Goal: Complete application form

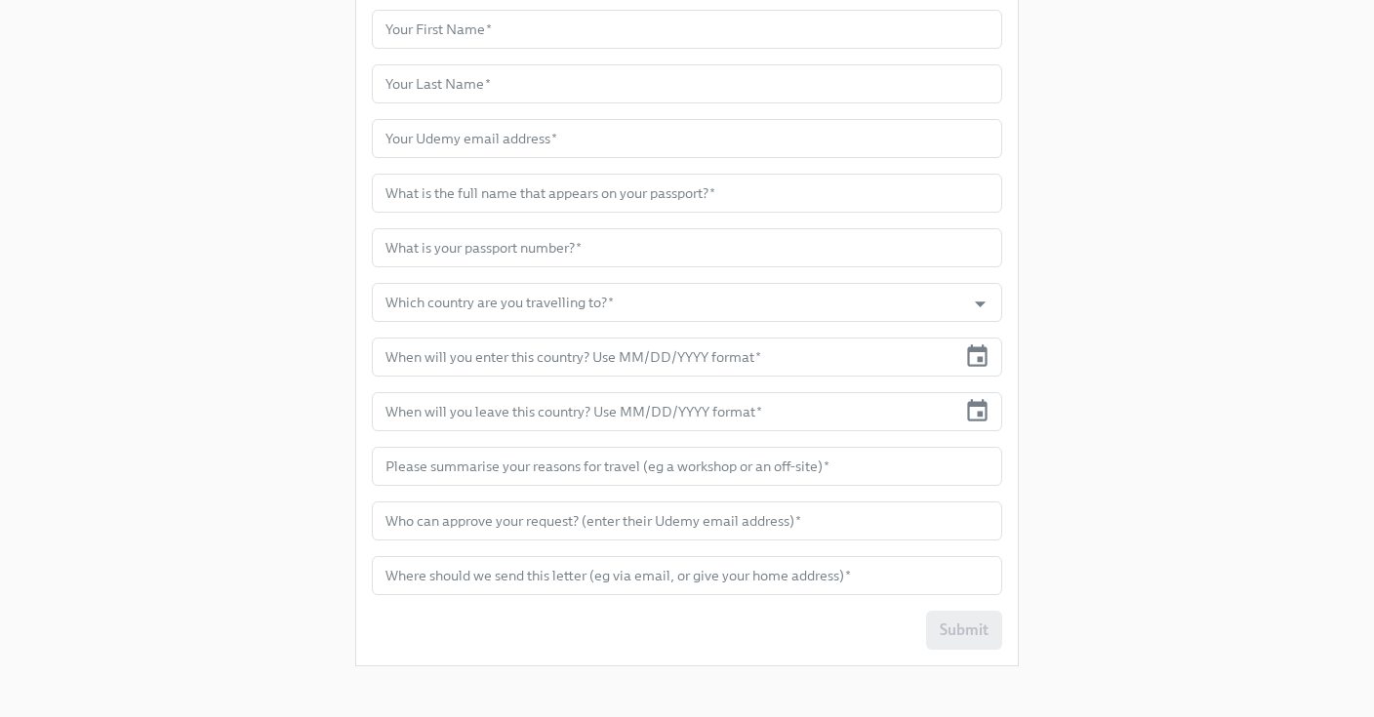
scroll to position [543, 0]
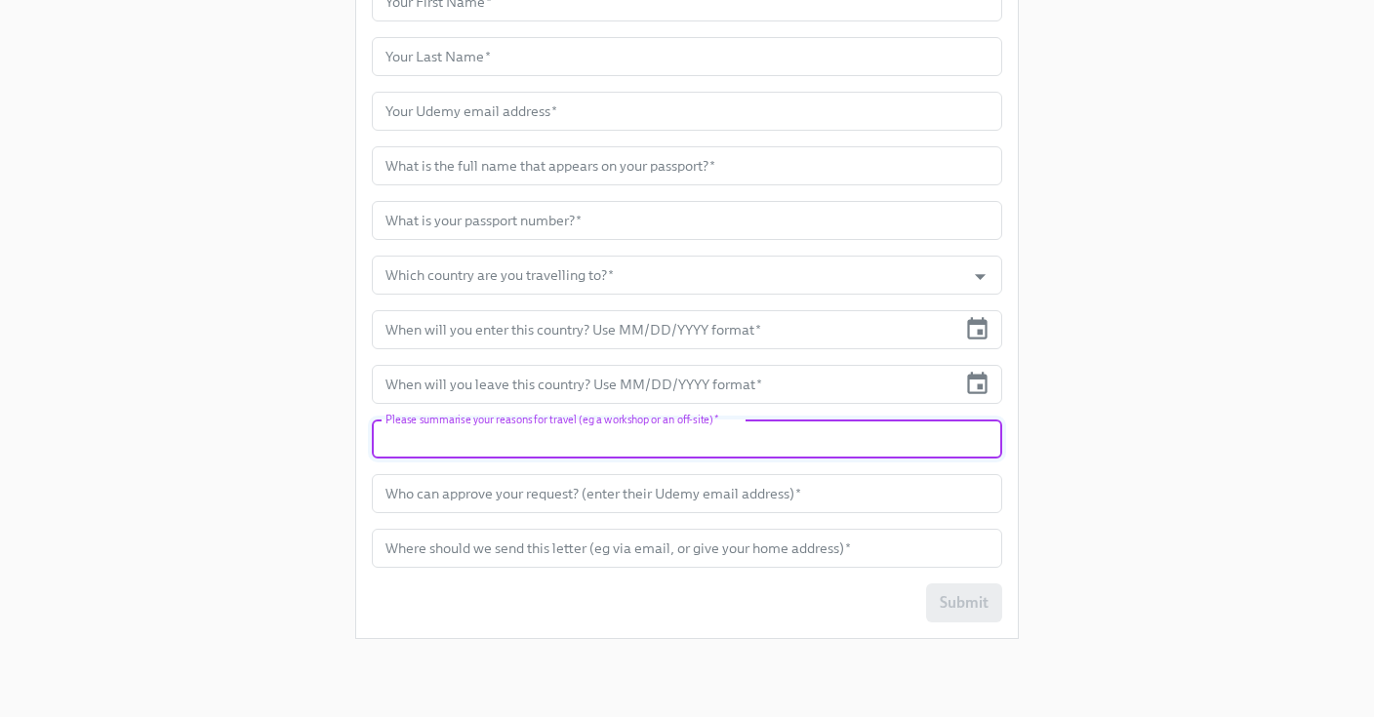
click at [744, 442] on input "text" at bounding box center [687, 439] width 630 height 39
type input "Customer Meetings"
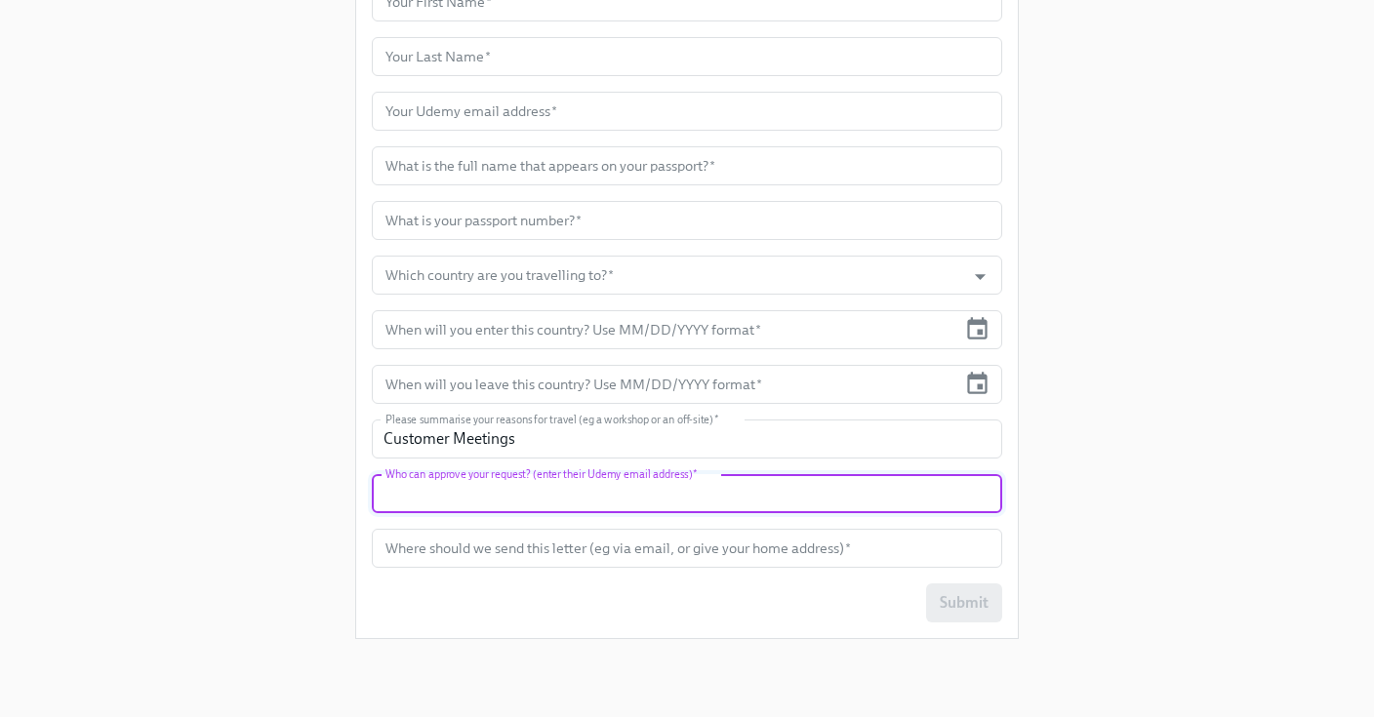
click at [801, 480] on input "text" at bounding box center [687, 493] width 630 height 39
type input "A"
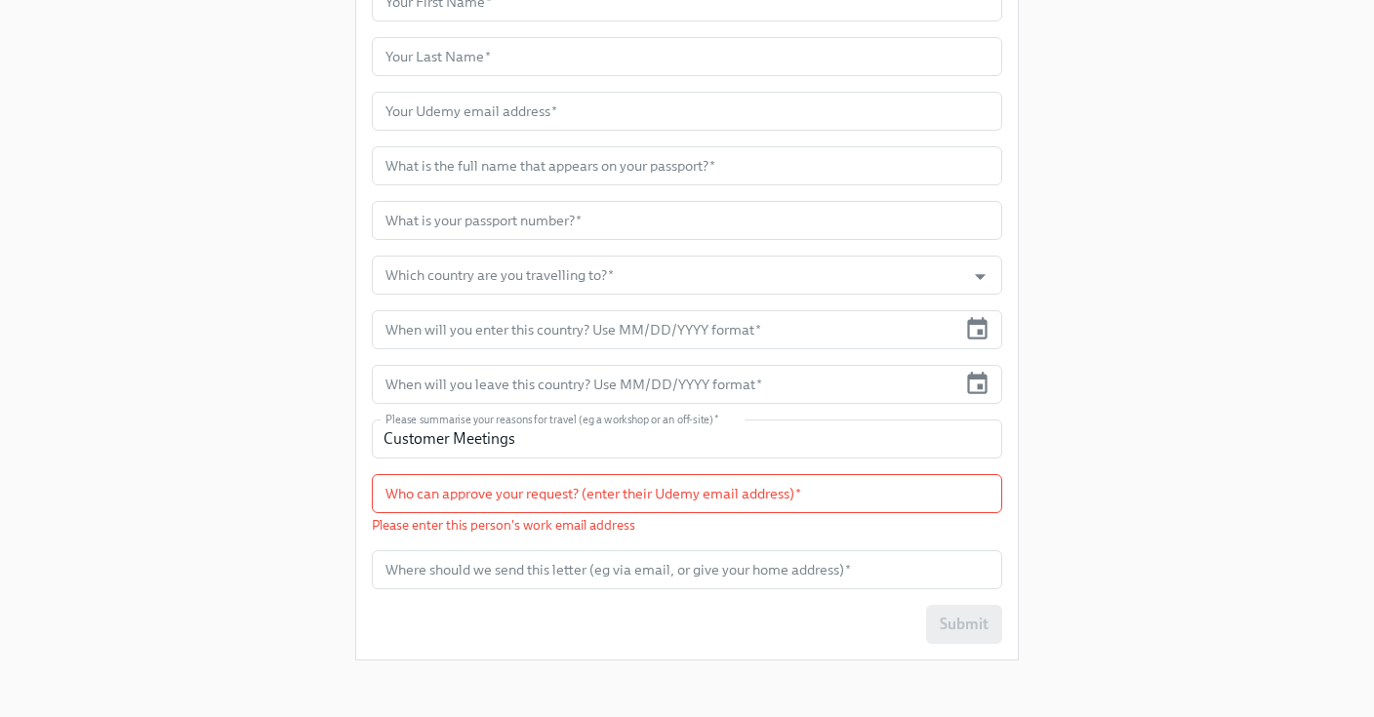
click at [1140, 444] on div "Enrollment Form Request a Employment Verification Letter for your Business Trav…" at bounding box center [686, 67] width 1311 height 1220
click at [743, 569] on input "text" at bounding box center [687, 569] width 630 height 39
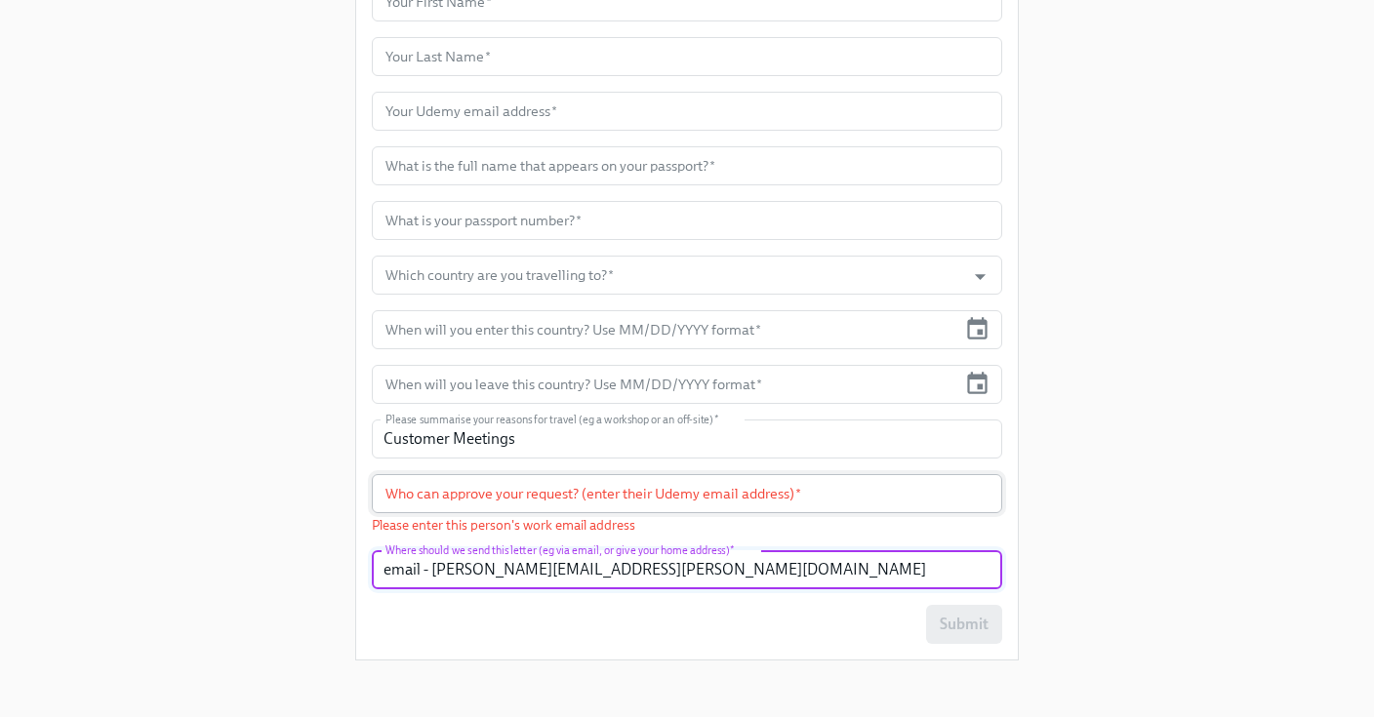
type input "email - [PERSON_NAME][EMAIL_ADDRESS][PERSON_NAME][DOMAIN_NAME]"
click at [764, 494] on input "text" at bounding box center [687, 493] width 630 height 39
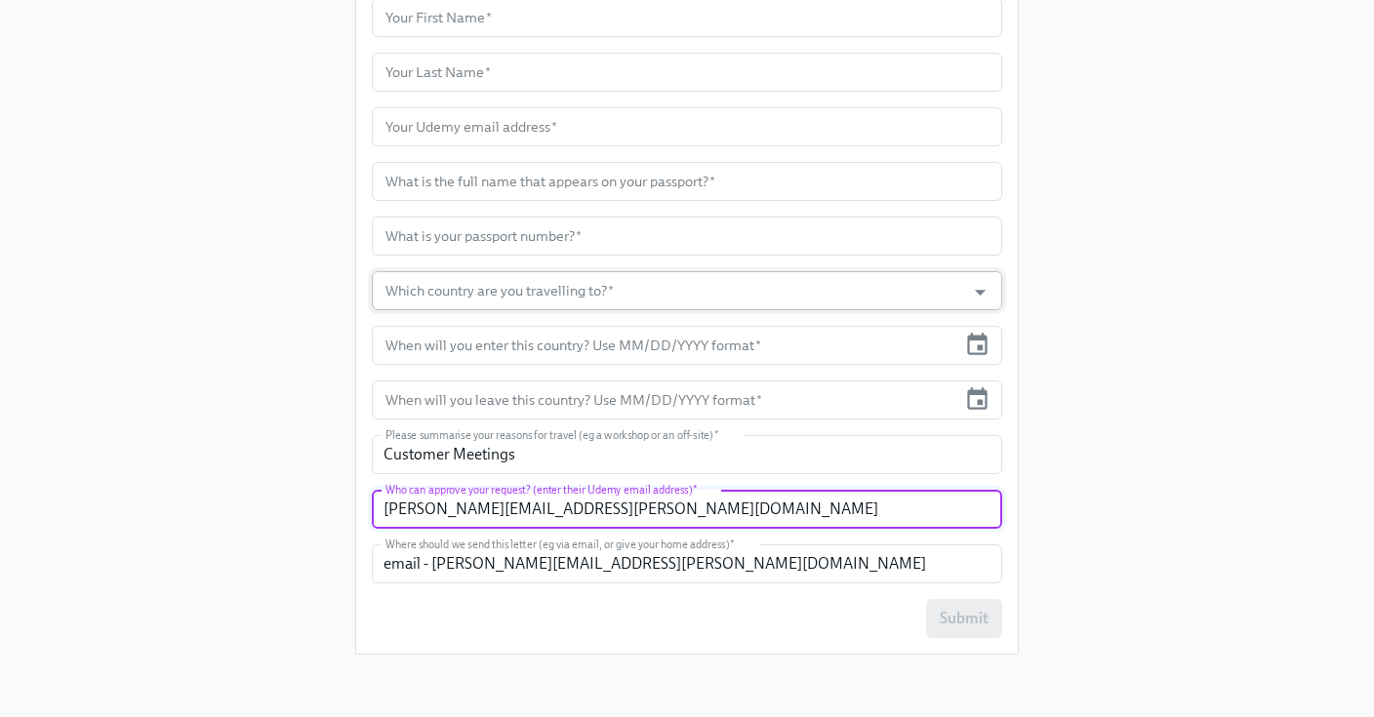
scroll to position [528, 0]
type input "[PERSON_NAME][EMAIL_ADDRESS][PERSON_NAME][DOMAIN_NAME]"
click at [624, 352] on input "text" at bounding box center [664, 345] width 584 height 39
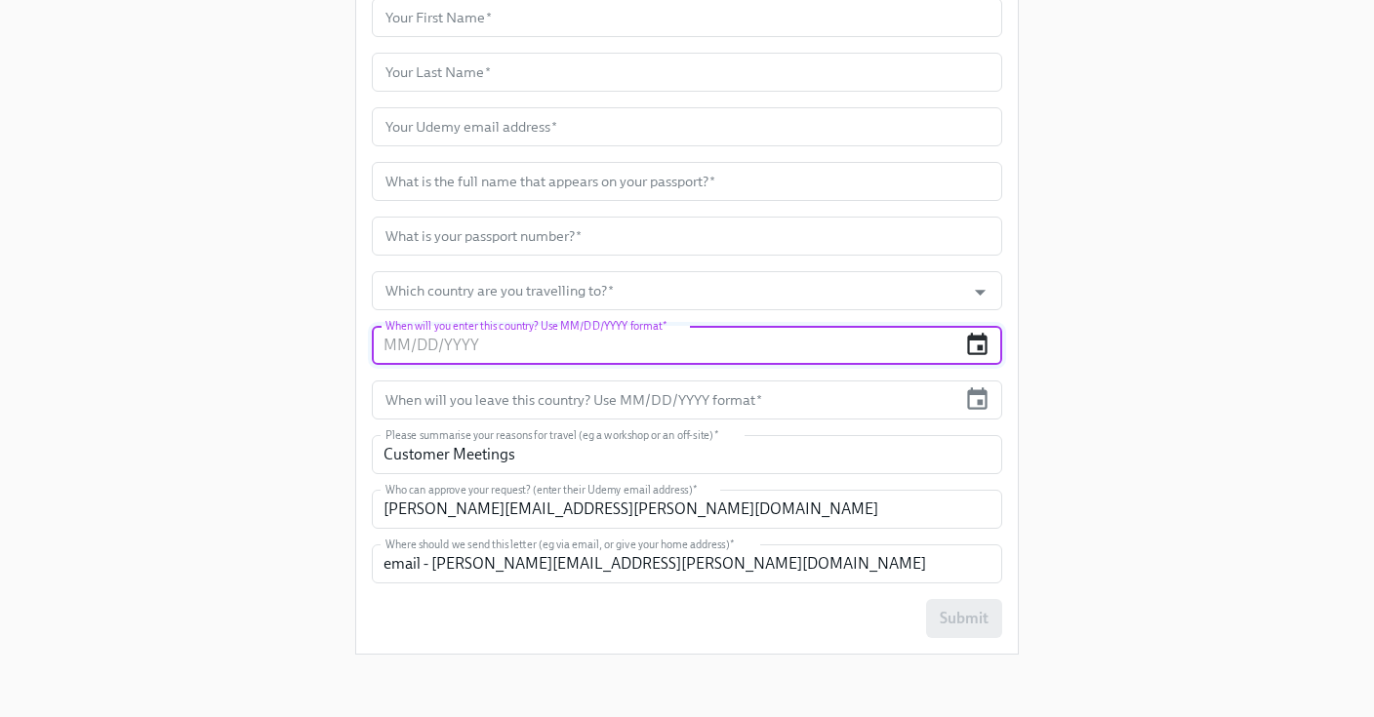
click at [972, 351] on icon "button" at bounding box center [977, 345] width 26 height 26
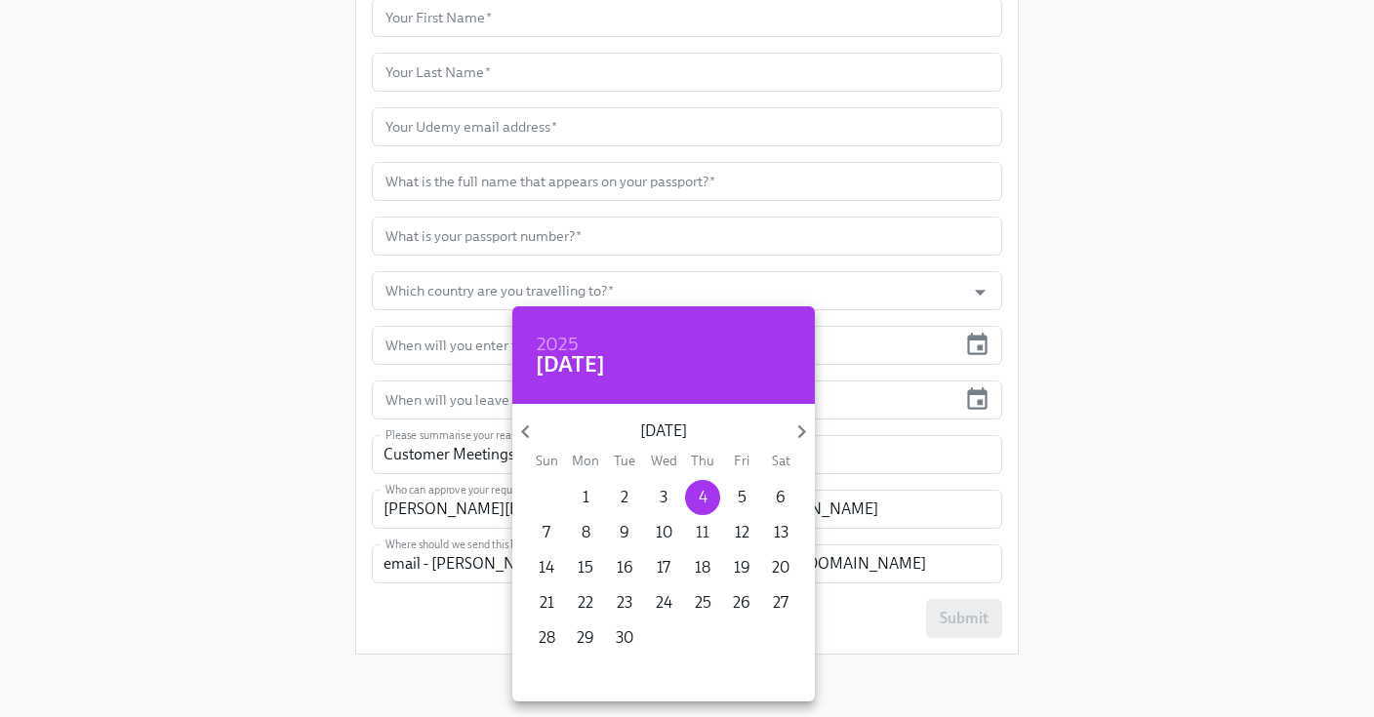
click at [708, 533] on span "11" at bounding box center [702, 532] width 35 height 21
type input "[DATE]"
click at [964, 405] on div at bounding box center [687, 358] width 1374 height 717
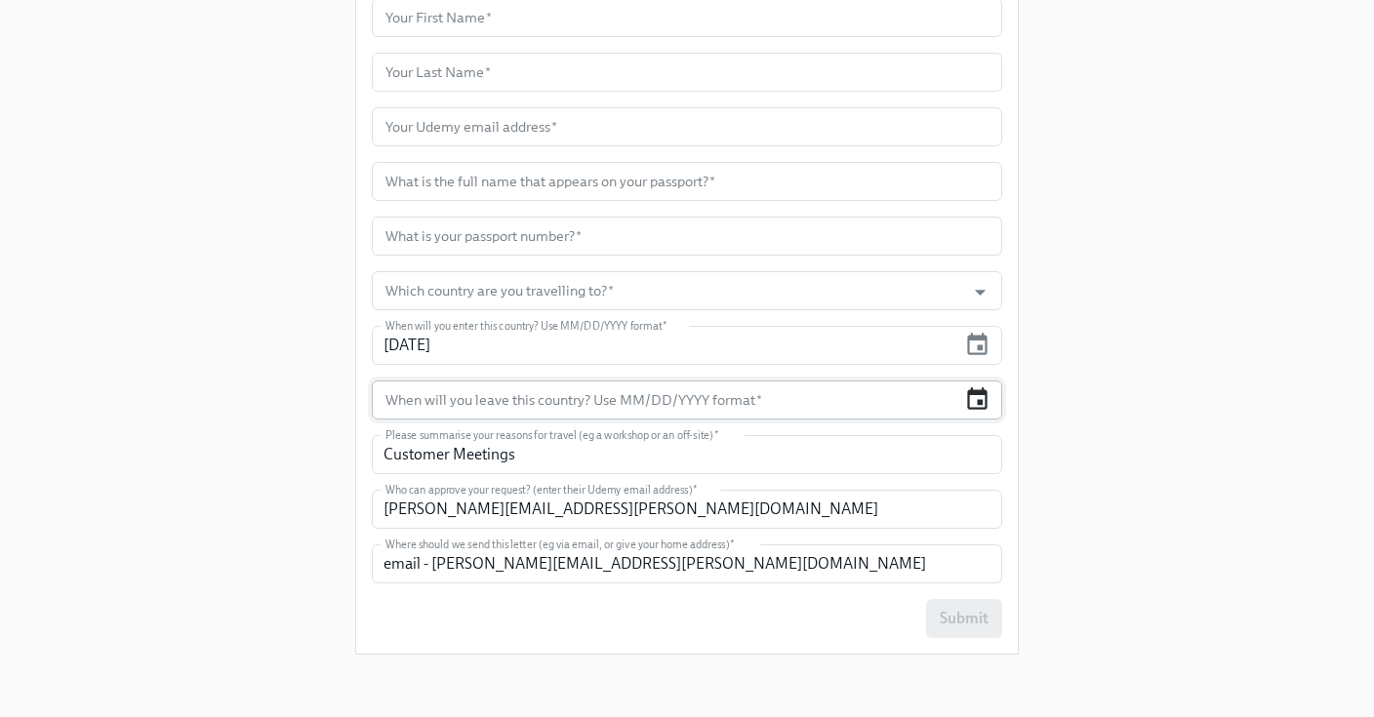
click at [979, 397] on icon "button" at bounding box center [977, 399] width 26 height 26
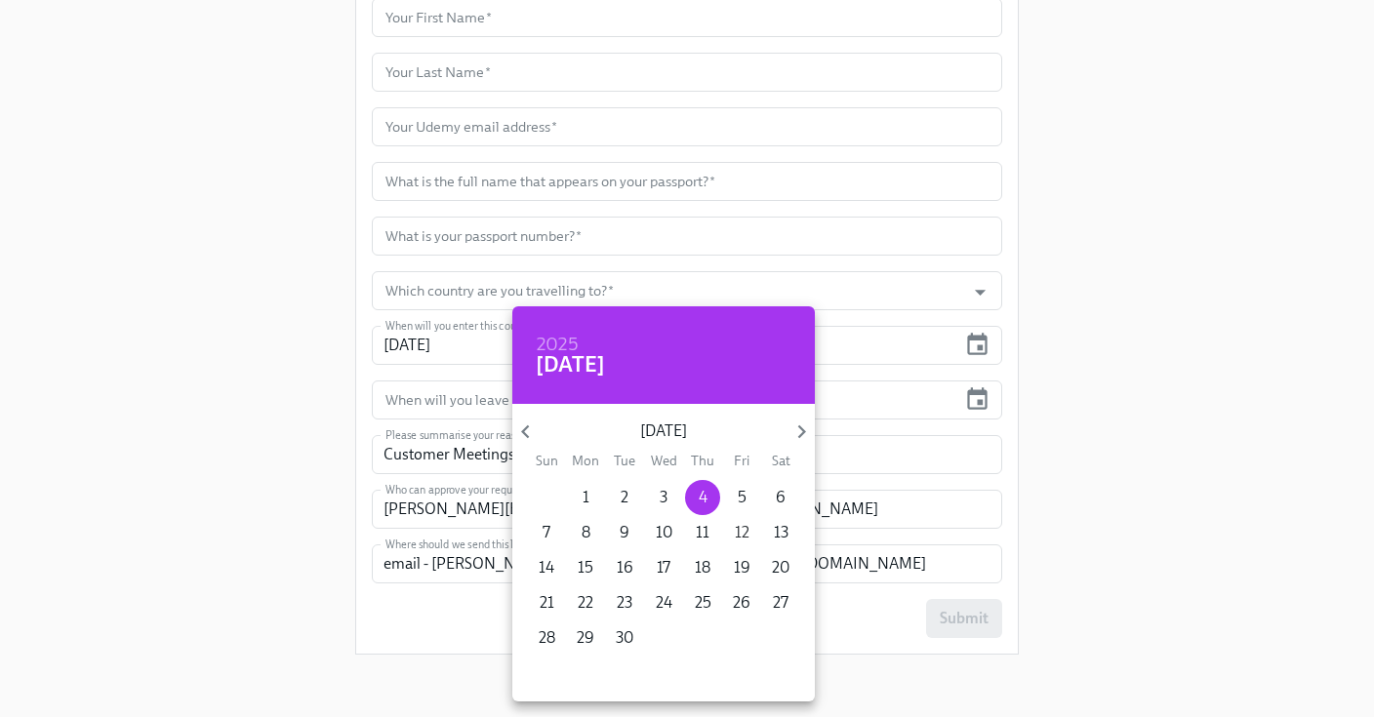
click at [733, 530] on span "12" at bounding box center [741, 532] width 35 height 21
type input "[DATE]"
click at [1093, 461] on div at bounding box center [687, 358] width 1374 height 717
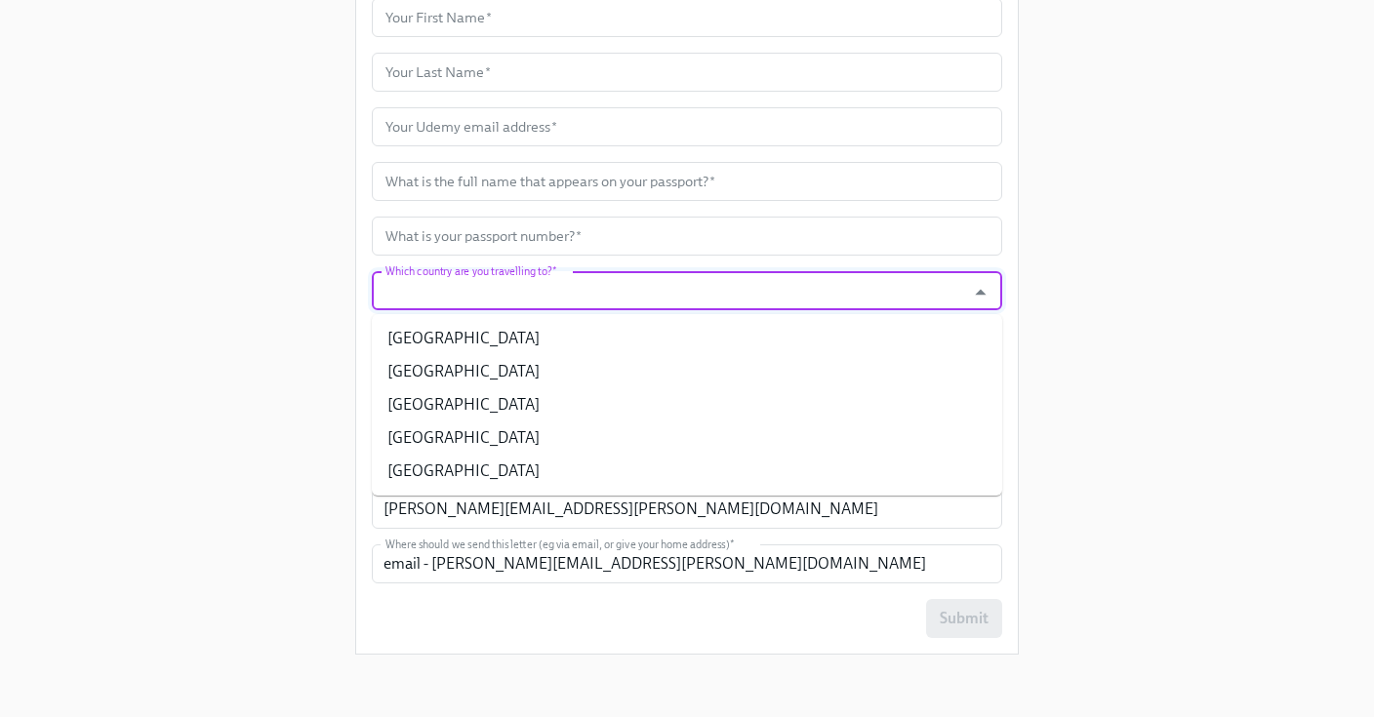
click at [697, 291] on input "Which country are you travelling to?   *" at bounding box center [668, 290] width 574 height 39
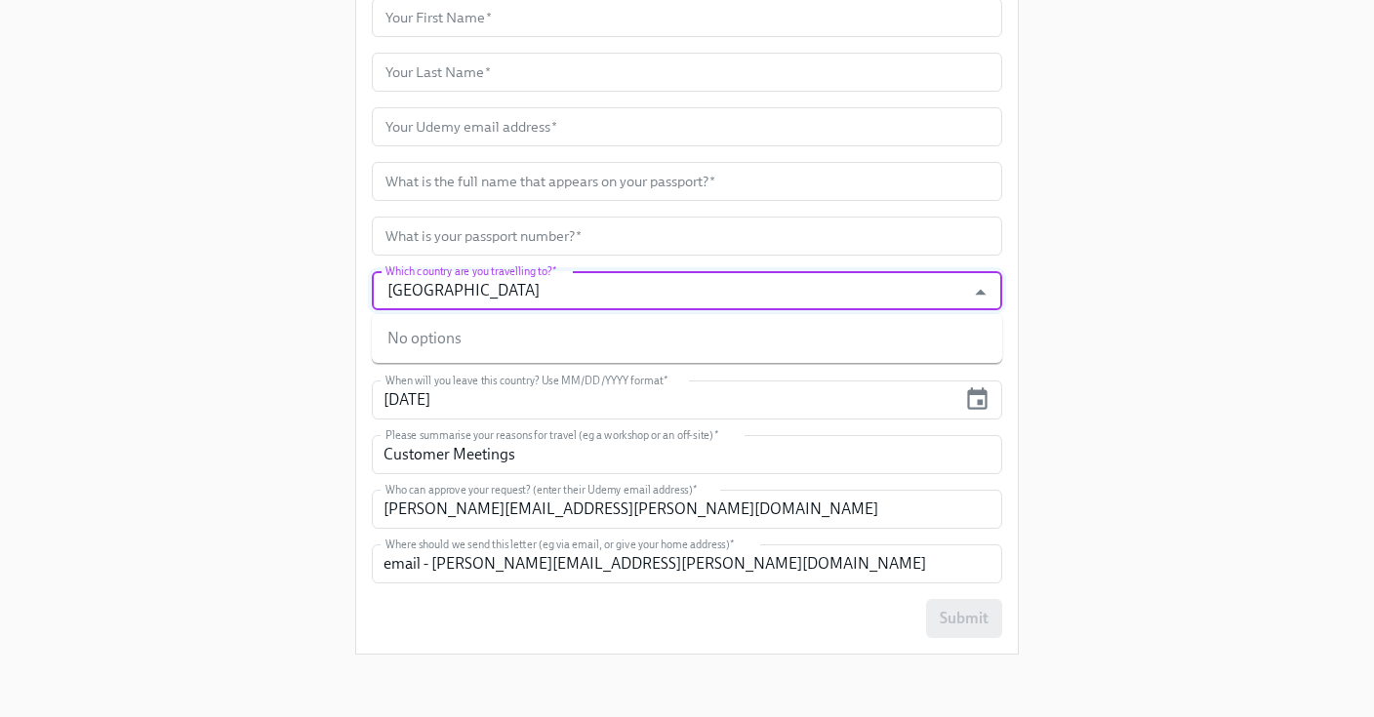
type input "[GEOGRAPHIC_DATA]"
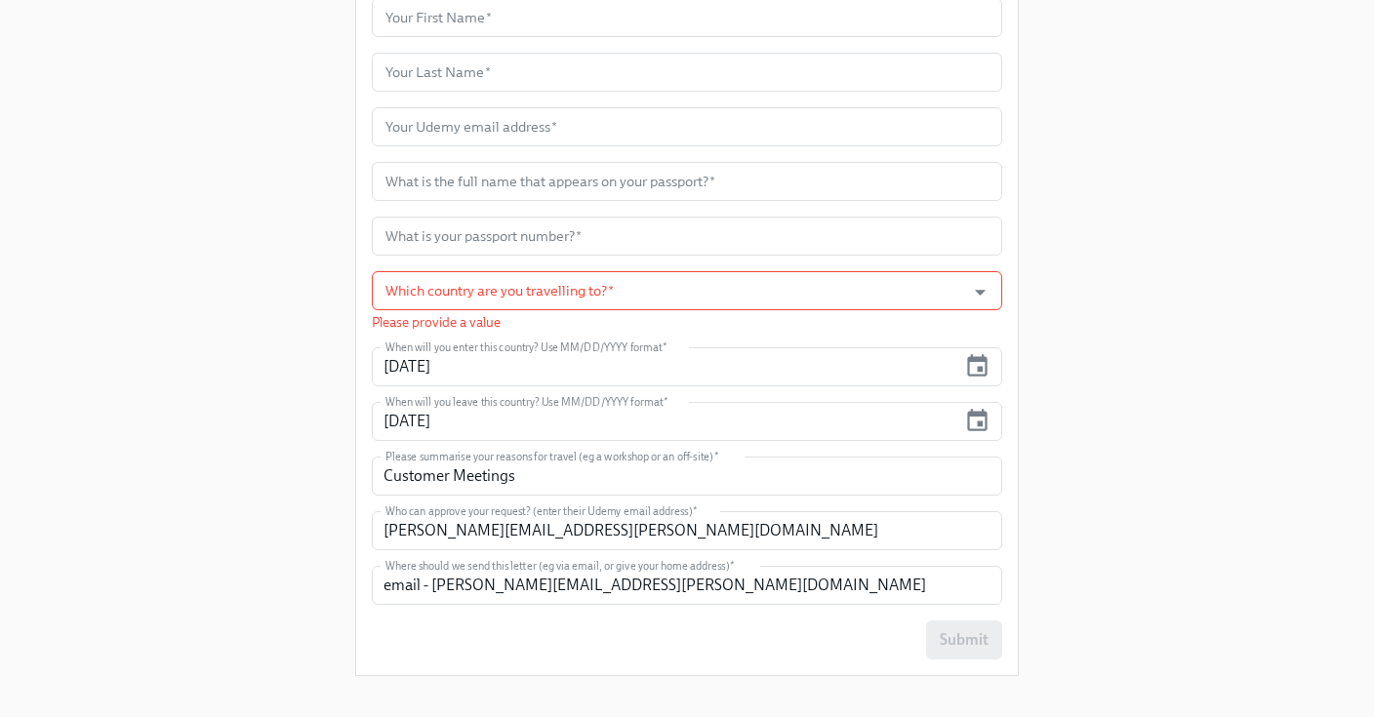
click at [1166, 380] on div "Enrollment Form Request a Employment Verification Letter for your Business Trav…" at bounding box center [686, 82] width 1311 height 1220
click at [972, 290] on icon "Open" at bounding box center [980, 292] width 26 height 26
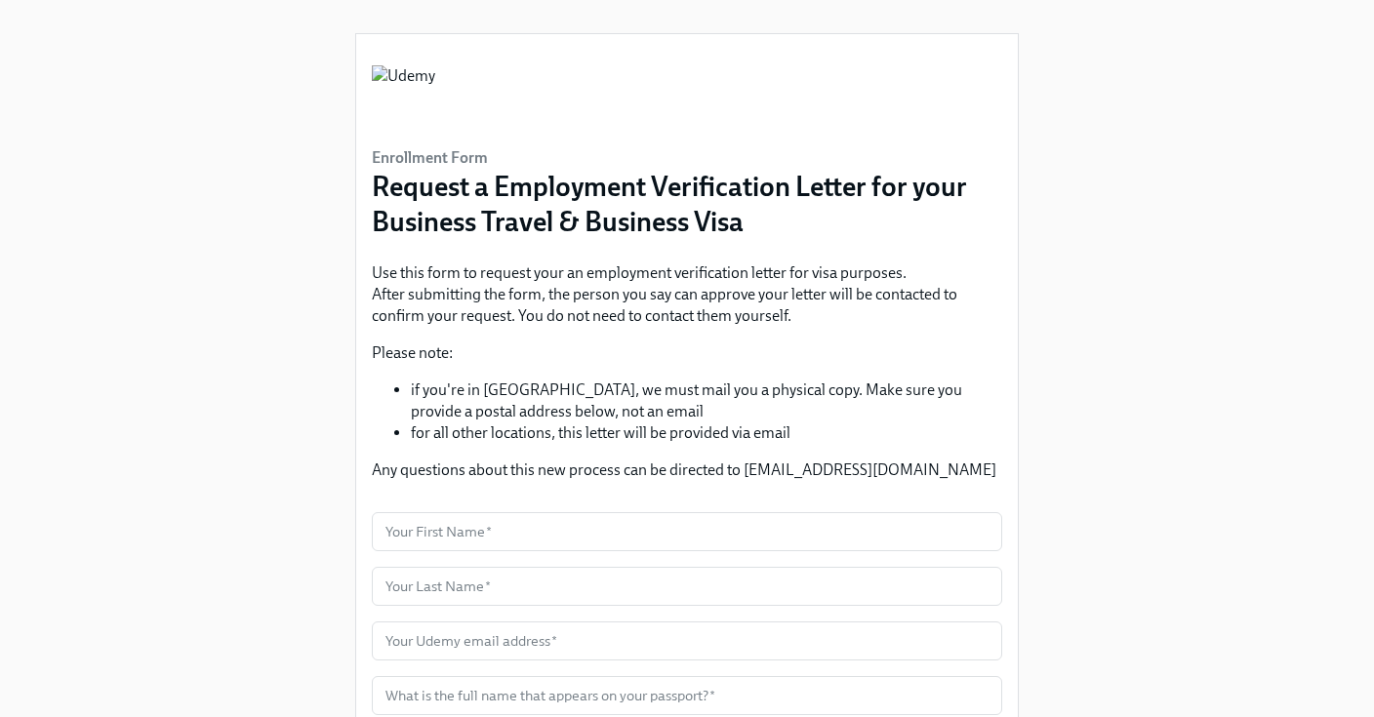
scroll to position [0, 0]
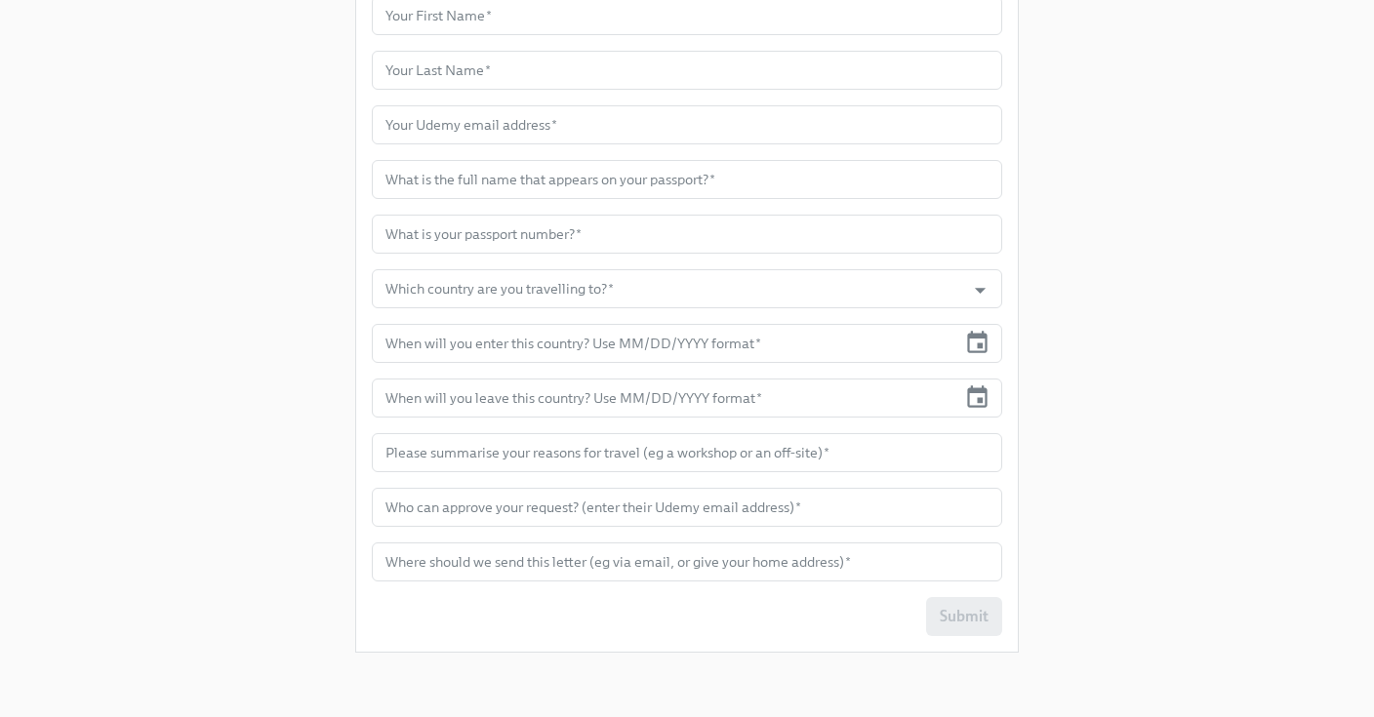
scroll to position [543, 0]
